Goal: Contribute content

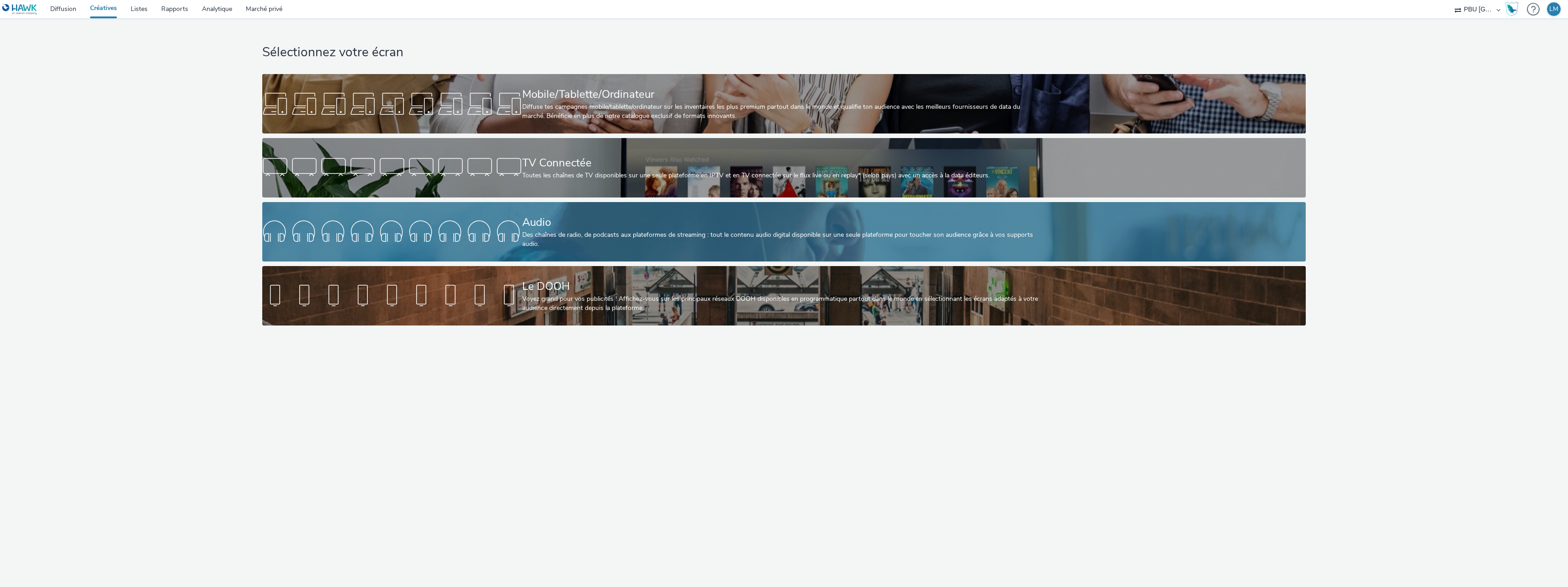
click at [576, 241] on div "Des chaînes de radio, de podcasts aux plateformes de streaming : tout le conten…" at bounding box center [782, 239] width 520 height 19
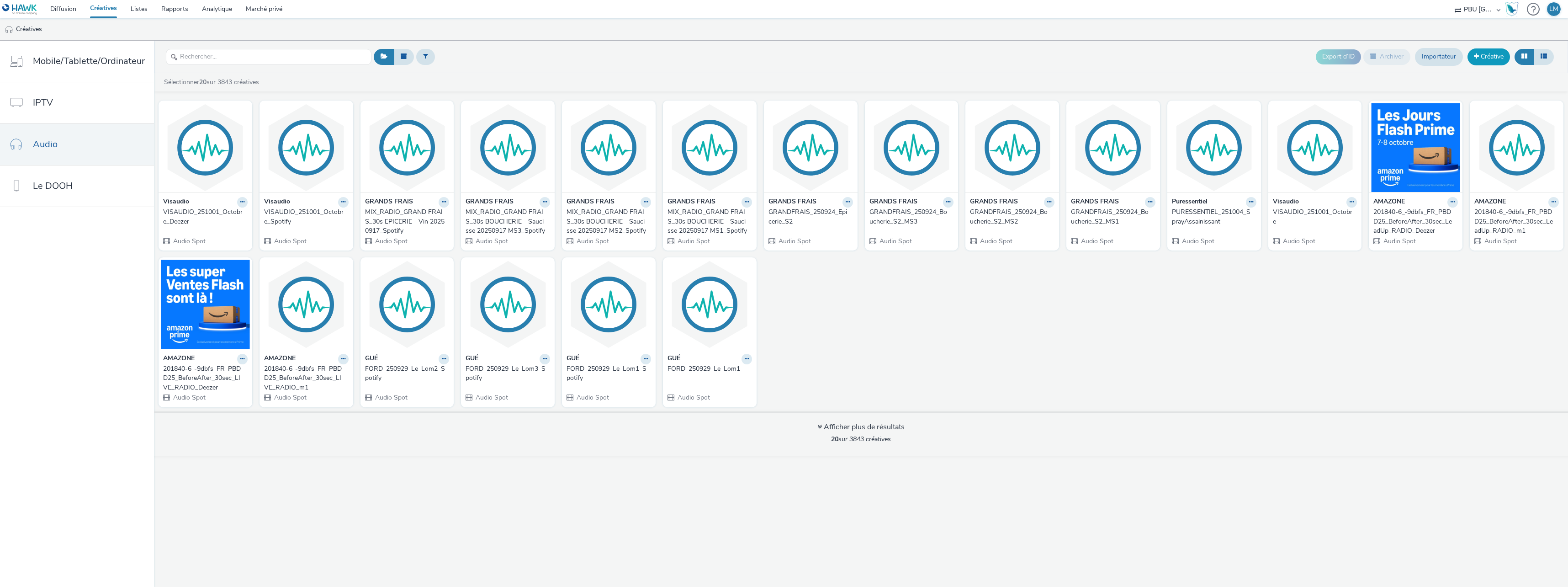
click at [1490, 53] on font "Créative" at bounding box center [1493, 57] width 23 height 9
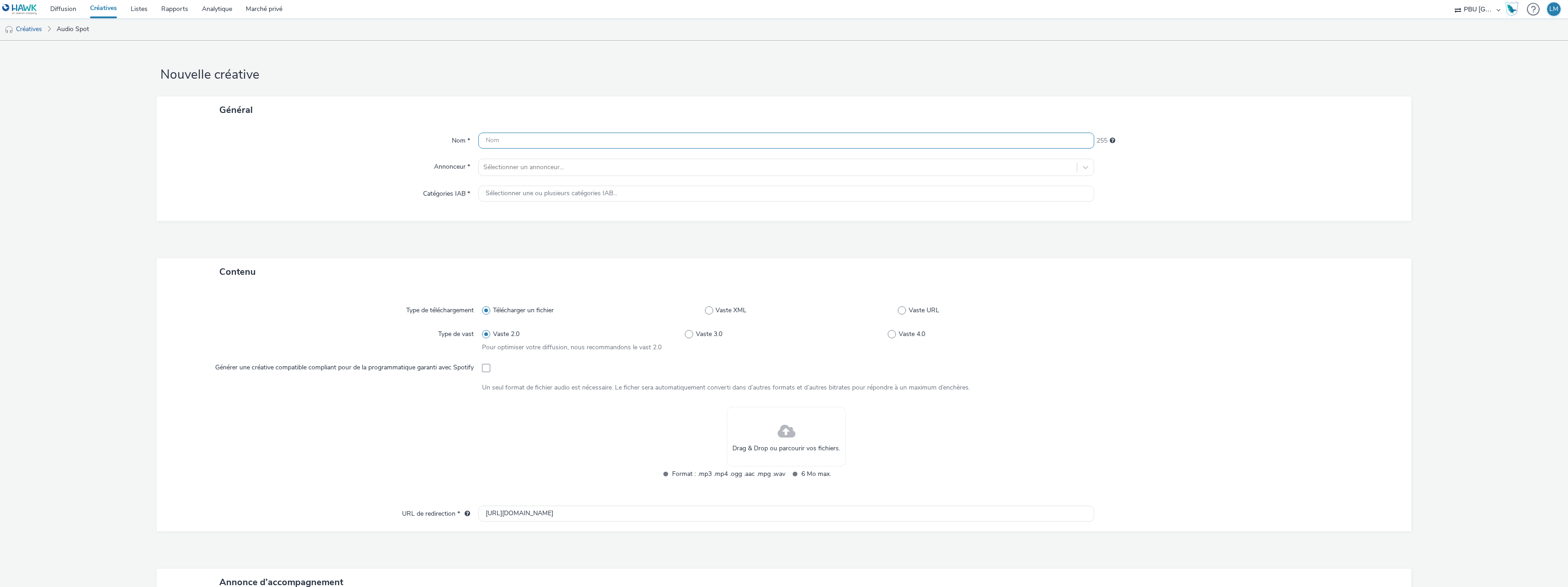
click at [533, 144] on input "text" at bounding box center [786, 141] width 616 height 16
paste input "CUIRCENTER_251008_NouvelleCollection4"
type input "CUIRCENTER_251008_NouvelleCollection4"
click at [540, 170] on div at bounding box center [778, 167] width 589 height 11
type input "cuir"
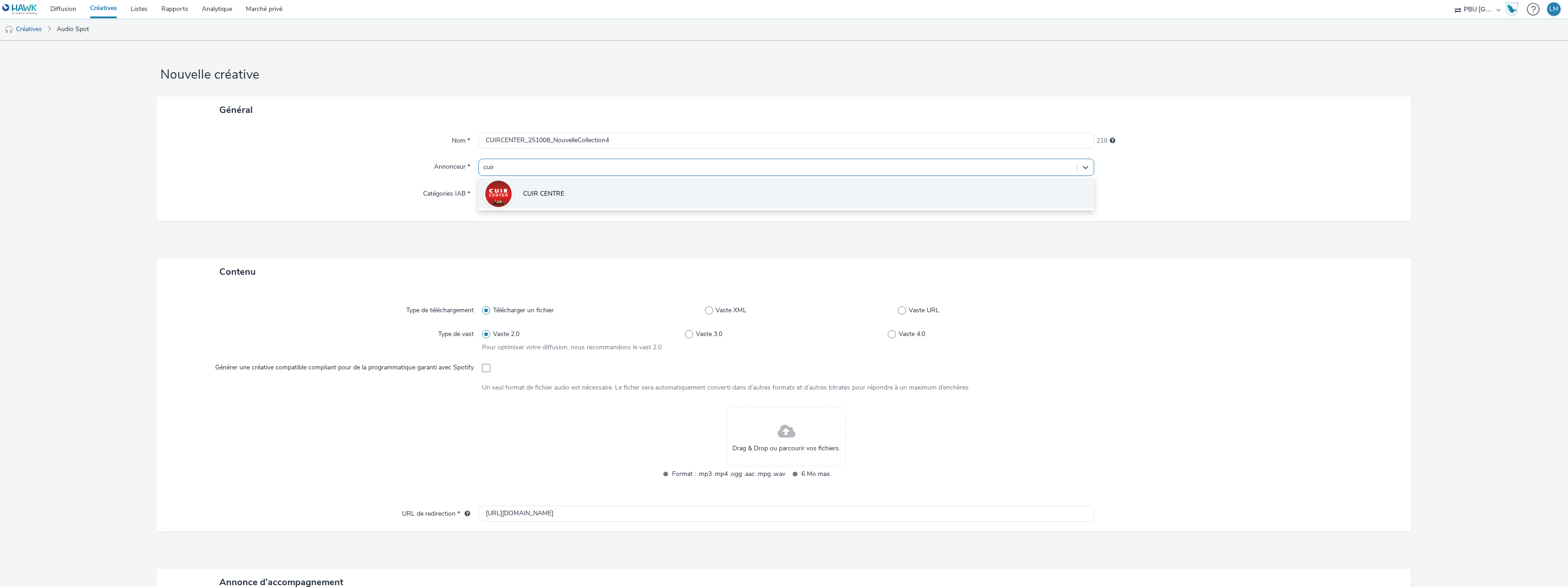
click at [545, 184] on li "CUIR CENTRE" at bounding box center [786, 193] width 616 height 30
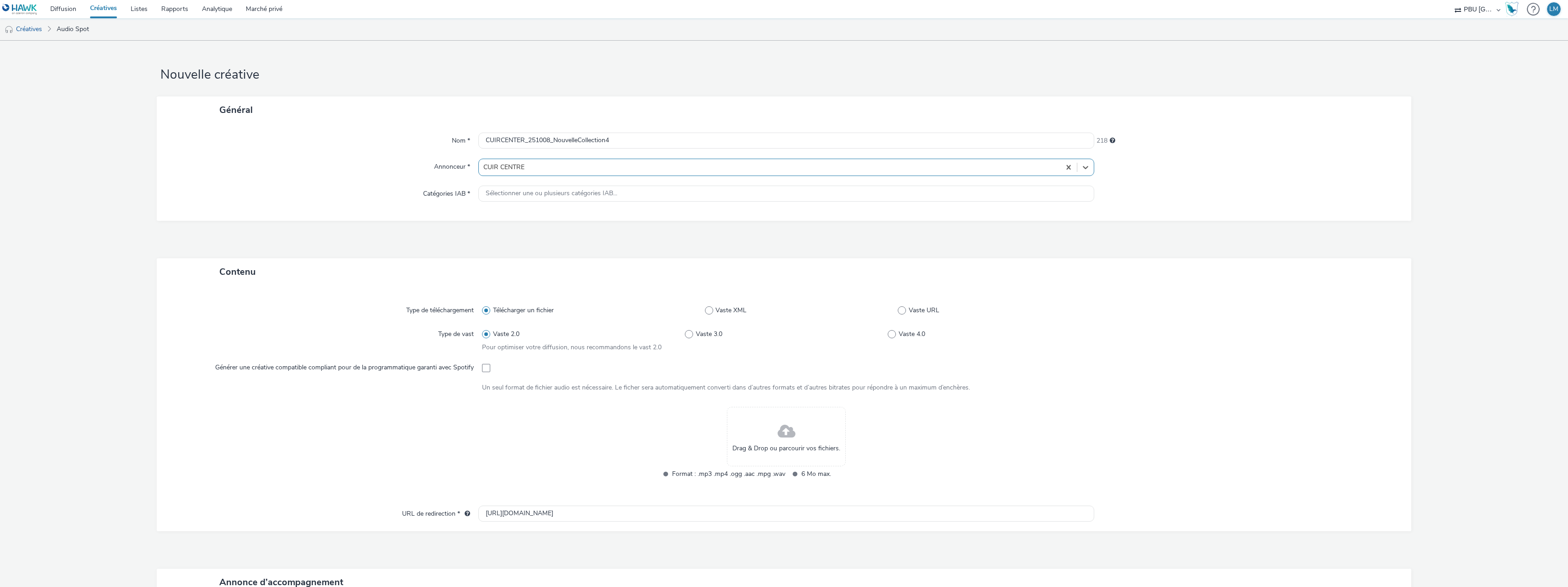
type input "[URL][DOMAIN_NAME]"
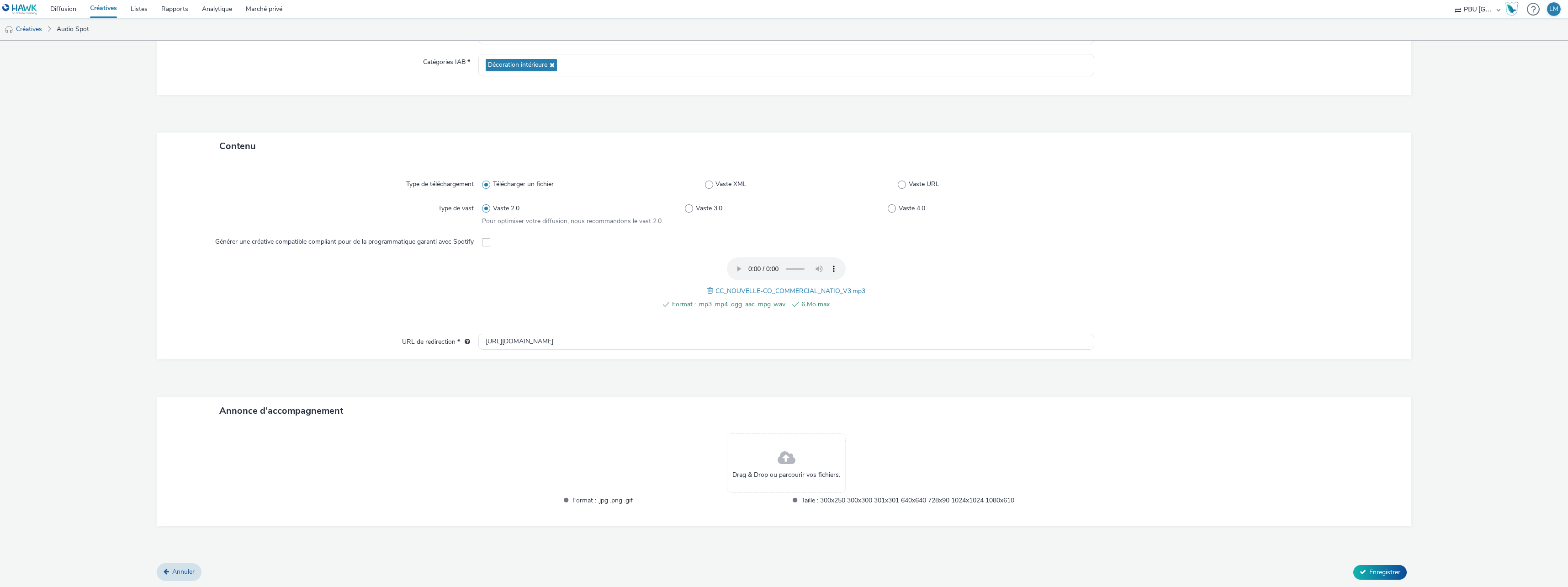
scroll to position [132, 0]
click at [1376, 570] on span "Enregistrer" at bounding box center [1384, 571] width 31 height 9
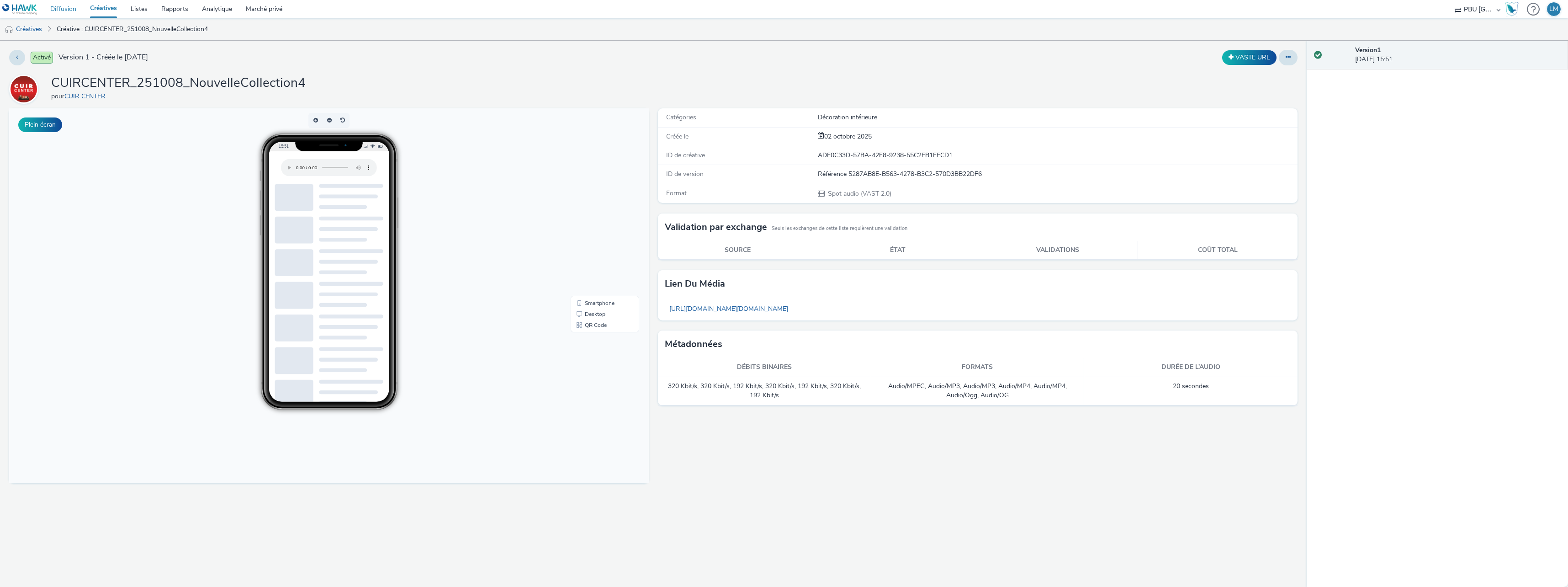
click at [72, 9] on link "Diffusion" at bounding box center [63, 9] width 40 height 18
